Goal: Task Accomplishment & Management: Use online tool/utility

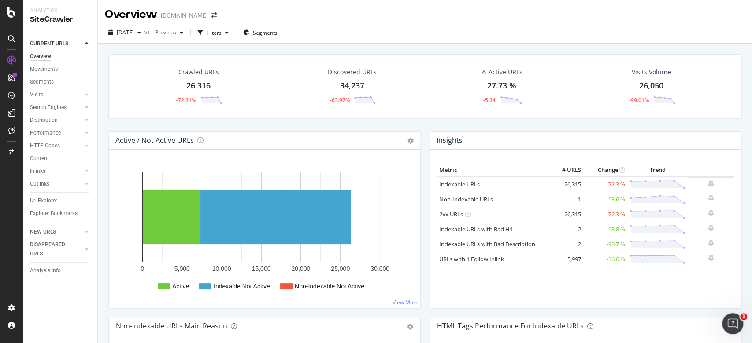
click at [417, 235] on div "Active / Not Active URLs Chart (by Value) Chart (by Percentage) Table Expand Ex…" at bounding box center [264, 225] width 321 height 186
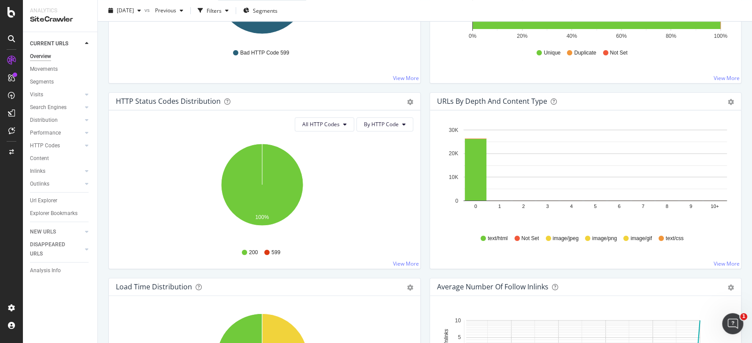
scroll to position [67, 0]
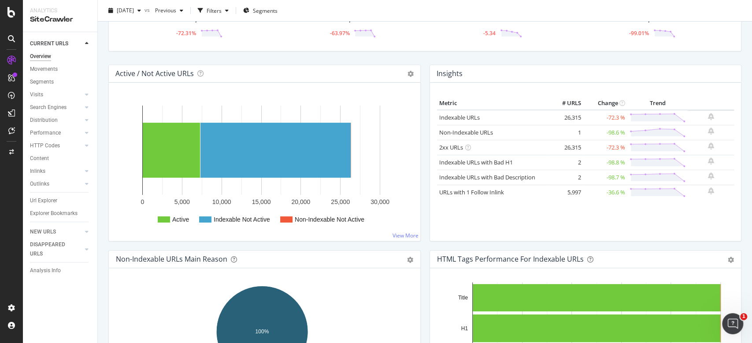
click at [425, 170] on div "Insights Metric # URLS Change Trend Indexable URLs 26,315 -72.3 % Non-Indexable…" at bounding box center [585, 158] width 321 height 186
click at [425, 168] on div "Insights Metric # URLS Change Trend Indexable URLs 26,315 -72.3 % Non-Indexable…" at bounding box center [585, 158] width 321 height 186
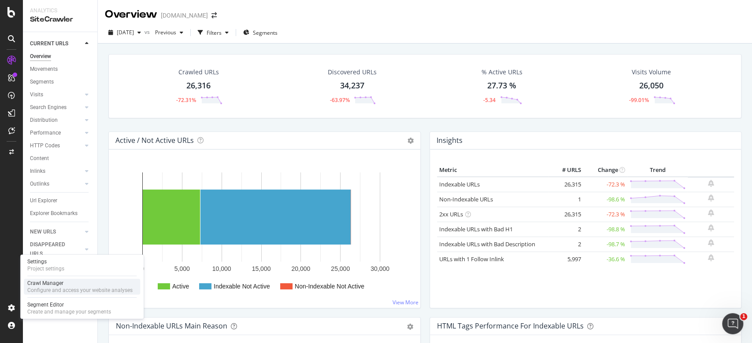
click at [60, 286] on div "Crawl Manager" at bounding box center [79, 283] width 105 height 7
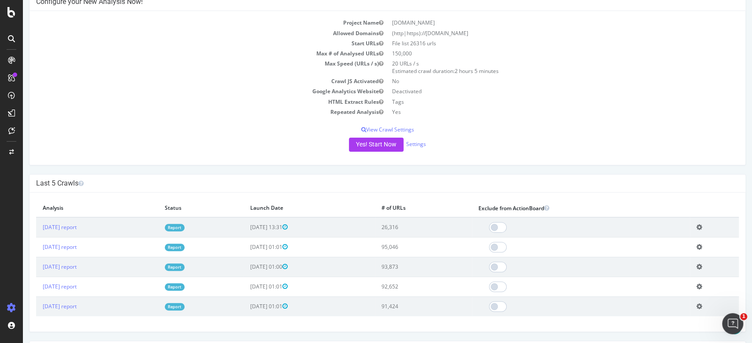
scroll to position [117, 0]
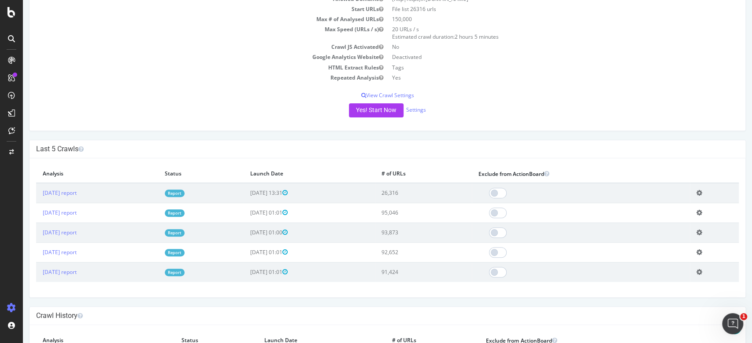
click at [626, 129] on div "Project Name fanatik.ro Allowed Domains (http|https)://www.fanatik.ro Start URL…" at bounding box center [387, 54] width 715 height 154
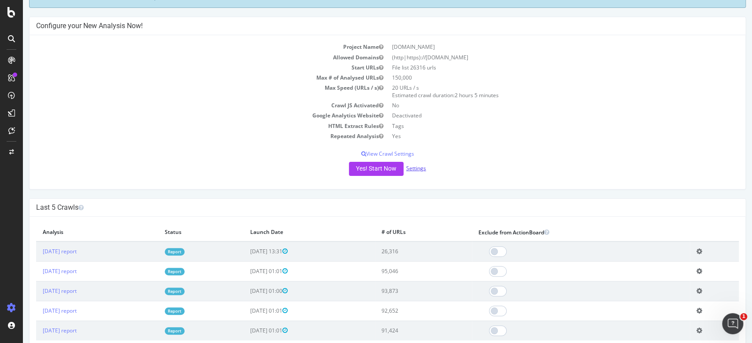
click at [413, 166] on link "Settings" at bounding box center [416, 168] width 20 height 7
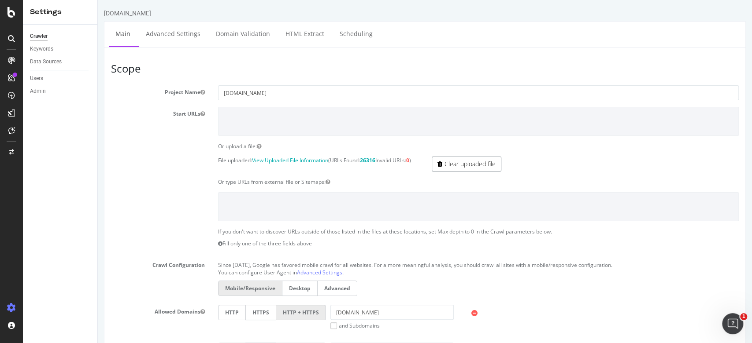
click at [476, 164] on link "Clear uploaded file" at bounding box center [467, 164] width 70 height 15
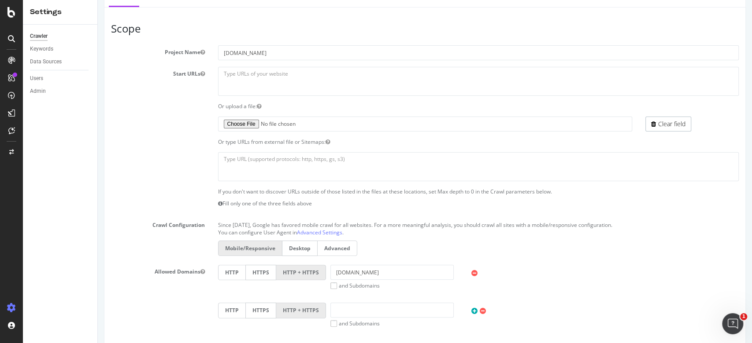
scroll to position [59, 0]
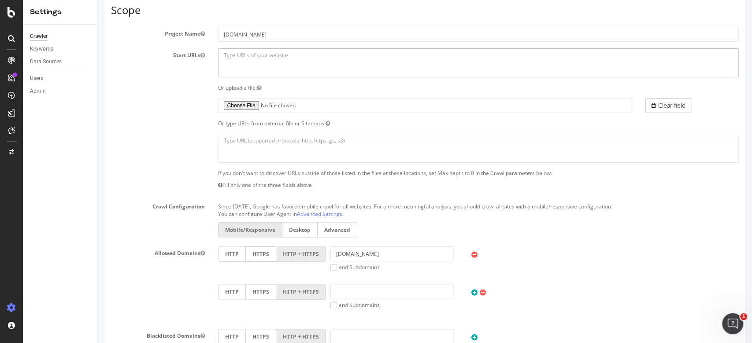
click at [324, 50] on textarea at bounding box center [478, 62] width 521 height 29
click at [359, 254] on input "www.fanatik.ro" at bounding box center [392, 254] width 124 height 15
click at [358, 61] on textarea at bounding box center [478, 62] width 521 height 29
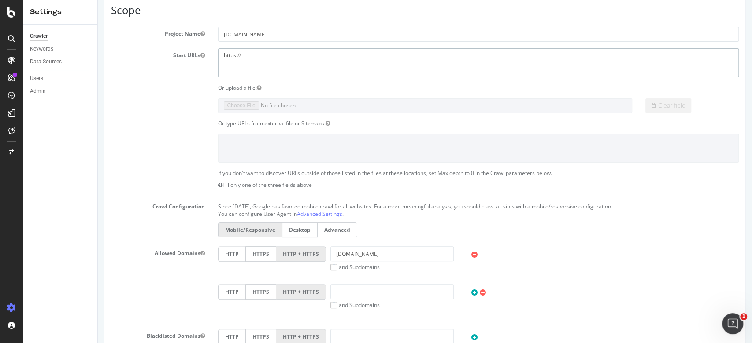
paste textarea "www.fanatik.ro"
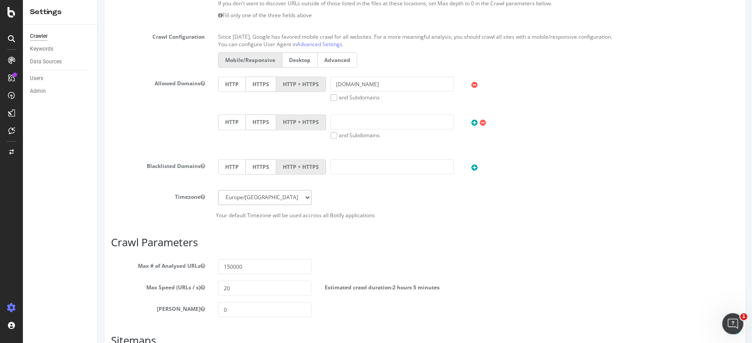
scroll to position [293, 0]
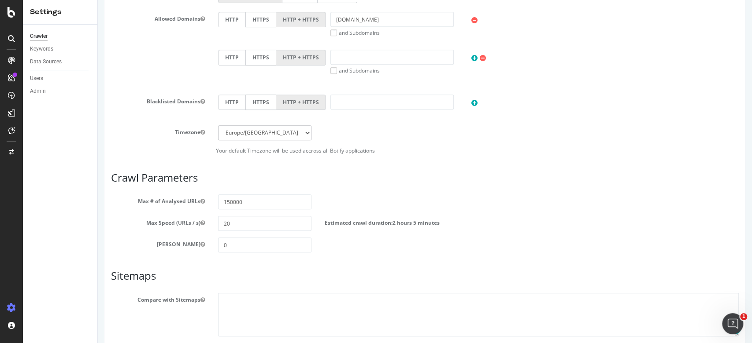
type textarea "https://www.fanatik.ro"
click at [281, 238] on input "0" at bounding box center [265, 245] width 94 height 15
click at [569, 149] on p "Your default Timezone will be used accross all Botify applications" at bounding box center [424, 150] width 627 height 7
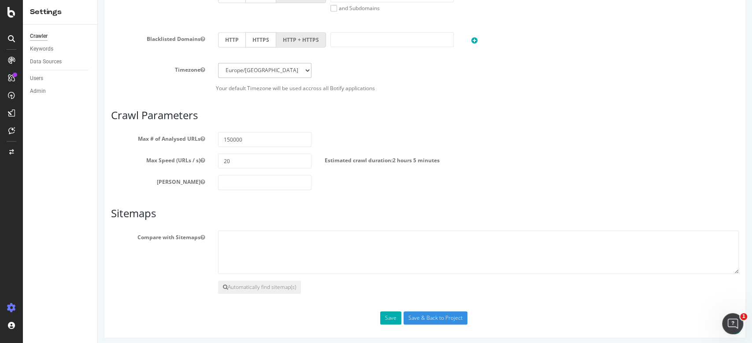
scroll to position [358, 0]
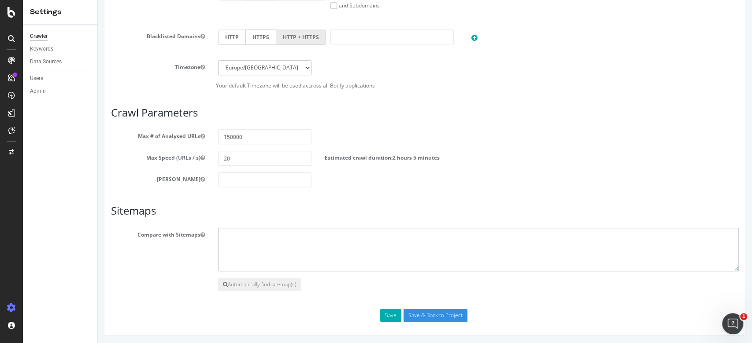
click at [296, 252] on textarea at bounding box center [478, 250] width 521 height 44
paste textarea "https://www.fanatik.ro/news-sitemap.xml https://www.fanatik.ro/sitemap_index.xml"
type textarea "https://www.fanatik.ro/news-sitemap.xml https://www.fanatik.ro/sitemap_index.xml"
click at [434, 286] on input "Save & Back to Project" at bounding box center [435, 315] width 64 height 13
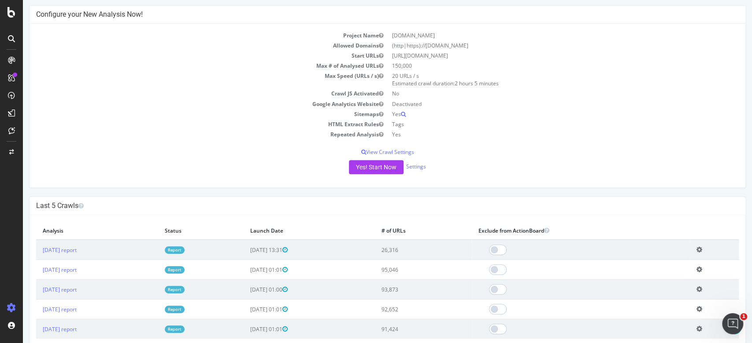
scroll to position [235, 0]
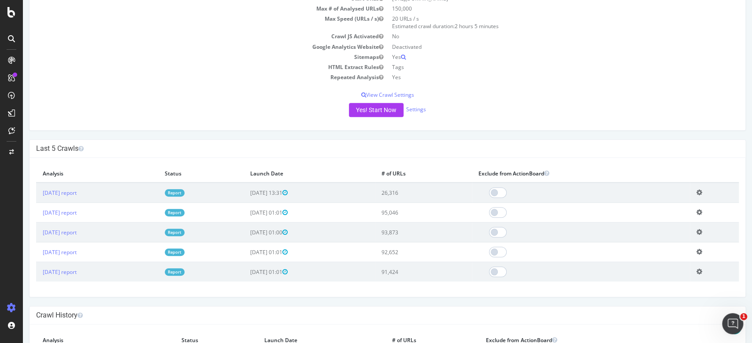
click at [508, 75] on td "Yes" at bounding box center [562, 77] width 351 height 10
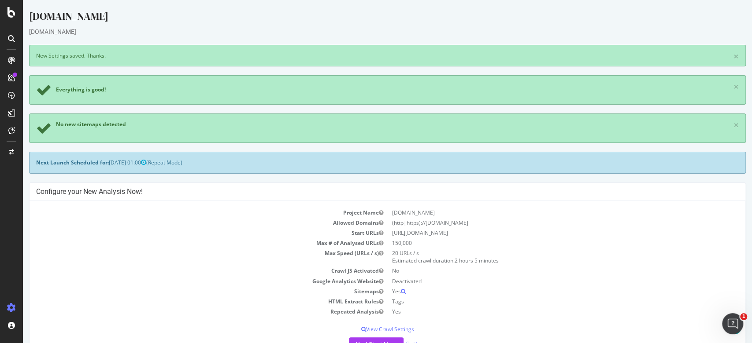
scroll to position [176, 0]
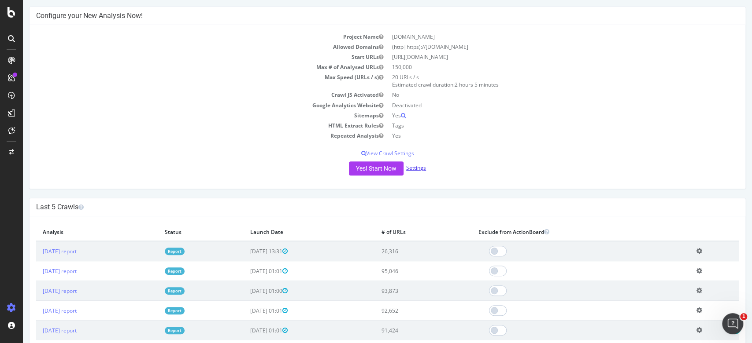
click at [417, 166] on link "Settings" at bounding box center [416, 167] width 20 height 7
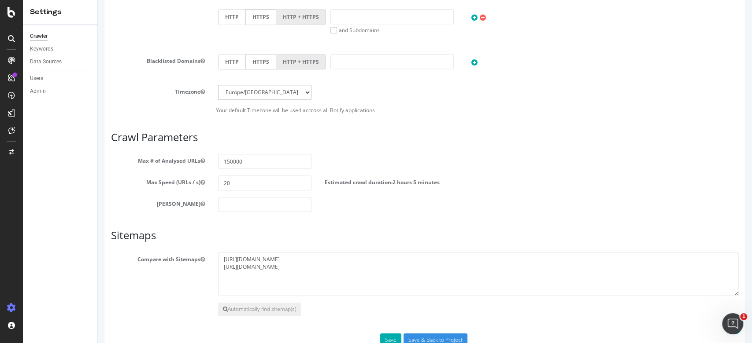
scroll to position [358, 0]
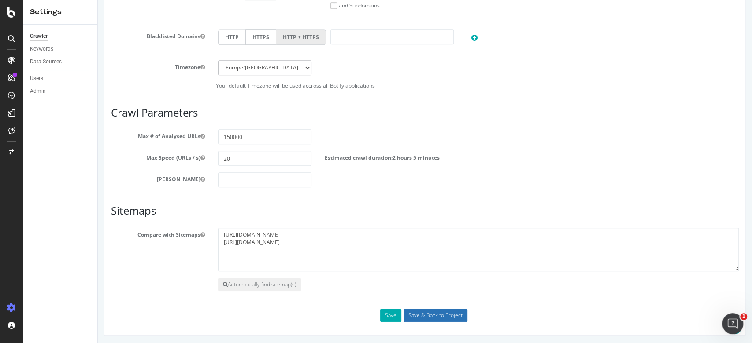
click at [432, 286] on input "Save & Back to Project" at bounding box center [435, 315] width 64 height 13
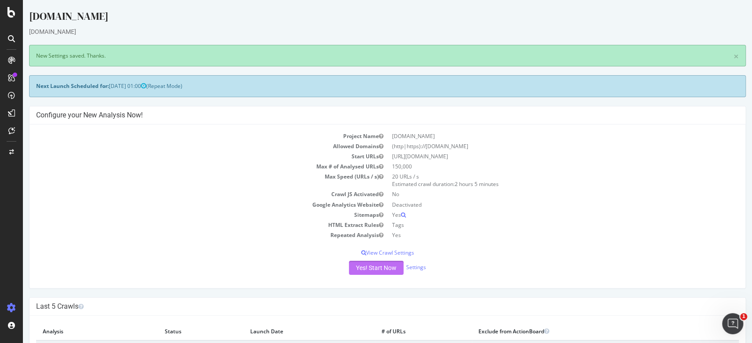
click at [367, 266] on button "Yes! Start Now" at bounding box center [376, 268] width 55 height 14
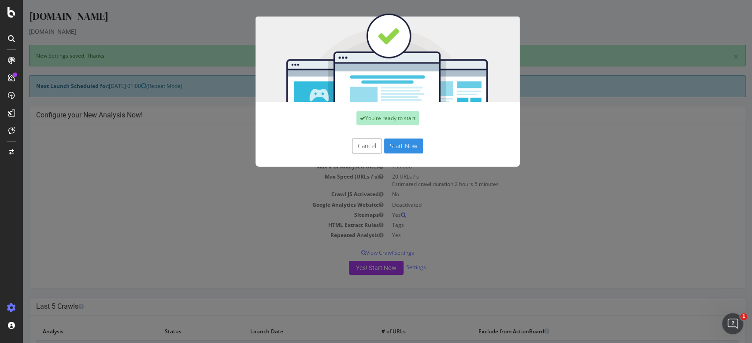
click at [405, 142] on button "Start Now" at bounding box center [403, 146] width 39 height 15
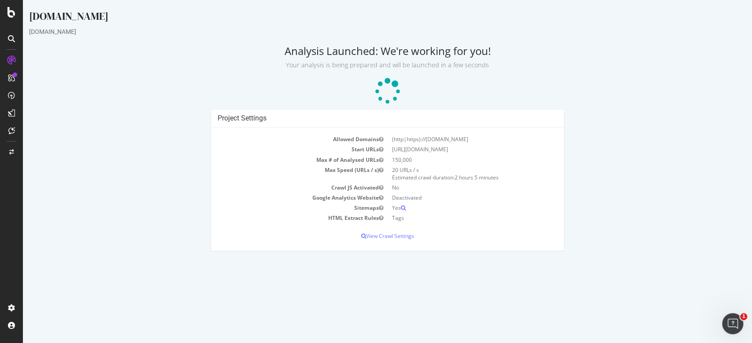
click at [626, 107] on div "fanatik.ro www.fanatik.ro Analysis Launched: We're working for you! Your analys…" at bounding box center [387, 134] width 729 height 251
click at [626, 101] on p at bounding box center [387, 91] width 716 height 26
click at [590, 37] on div "fanatik.ro www.fanatik.ro Analysis Launched: We're working for you! Your analys…" at bounding box center [387, 134] width 729 height 251
click at [626, 72] on div "fanatik.ro www.fanatik.ro Analysis Launched: We're working for you! Your analys…" at bounding box center [387, 134] width 729 height 251
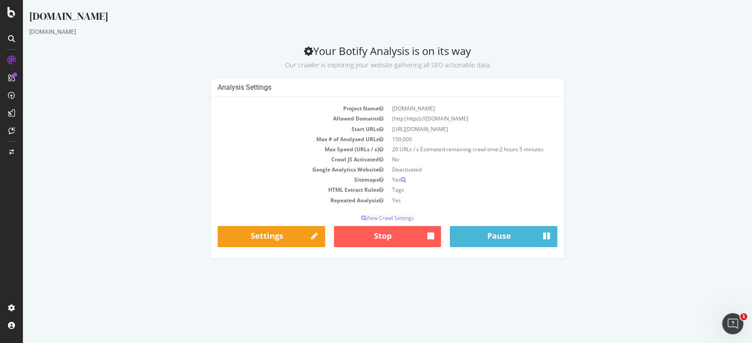
click at [626, 106] on div "Analysis Settings Project Name fanatik.ro Allowed Domains (http|https)://www.fa…" at bounding box center [387, 172] width 725 height 189
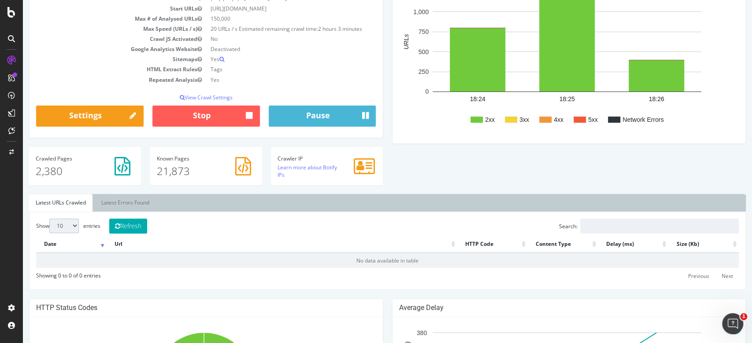
scroll to position [176, 0]
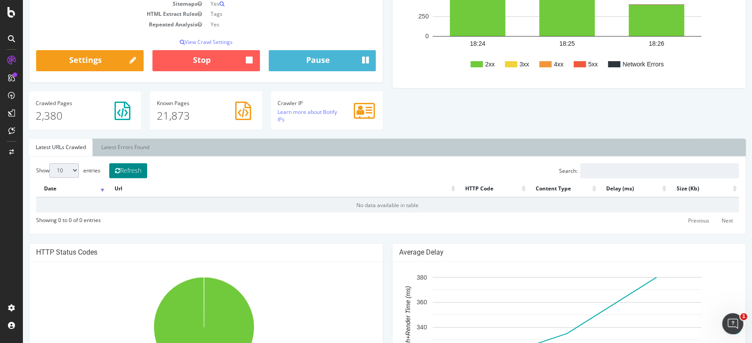
click at [144, 166] on button "Refresh" at bounding box center [128, 170] width 38 height 15
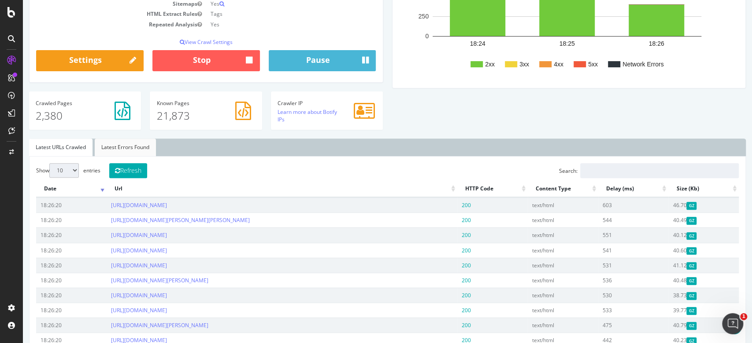
click at [126, 139] on link "Latest Errors Found" at bounding box center [125, 148] width 61 height 18
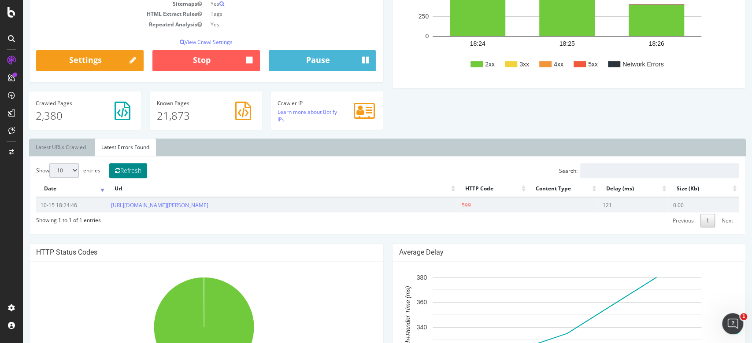
click at [135, 167] on button "Refresh" at bounding box center [128, 170] width 38 height 15
click at [147, 173] on button "Refresh" at bounding box center [128, 170] width 38 height 15
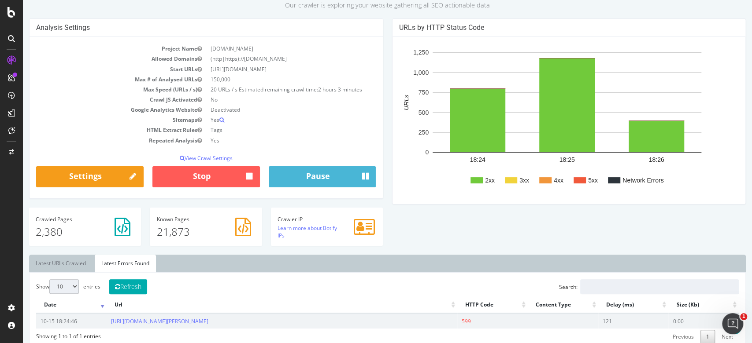
scroll to position [117, 0]
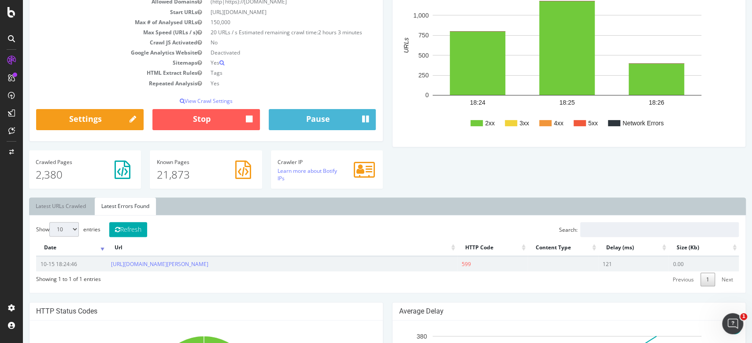
drag, startPoint x: 275, startPoint y: 239, endPoint x: 278, endPoint y: 245, distance: 6.9
click at [279, 246] on th "Url" at bounding box center [282, 248] width 350 height 17
click at [138, 258] on td "https://www.fanatik.ro/alcaraz-a-castigat-in-2025-mai-mult-decat-sorana-carstea…" at bounding box center [282, 264] width 350 height 15
click at [145, 266] on link "https://www.fanatik.ro/alcaraz-a-castigat-in-2025-mai-mult-decat-sorana-carstea…" at bounding box center [159, 264] width 97 height 7
click at [36, 202] on link "Latest URLs Crawled" at bounding box center [60, 207] width 63 height 18
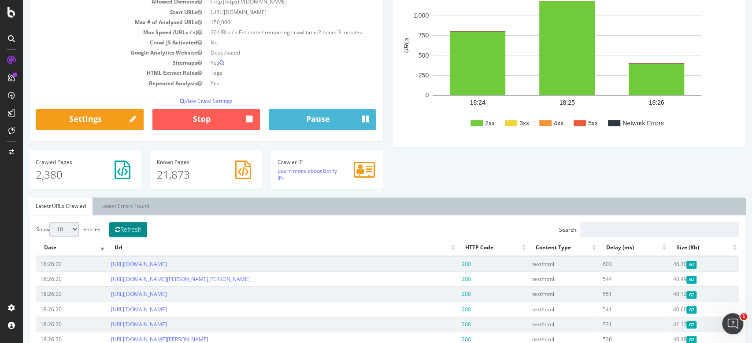
click at [130, 232] on button "Refresh" at bounding box center [128, 229] width 38 height 15
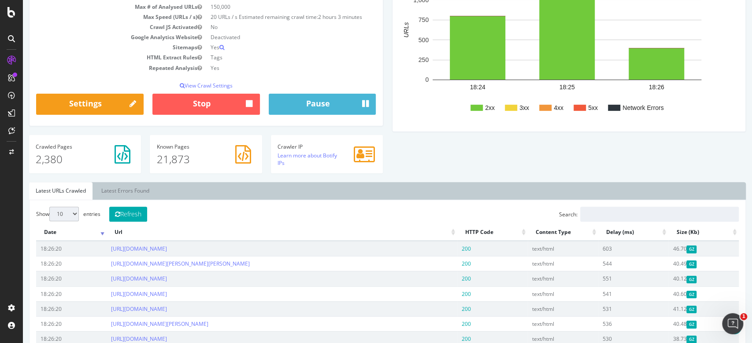
scroll to position [59, 0]
